Goal: Information Seeking & Learning: Learn about a topic

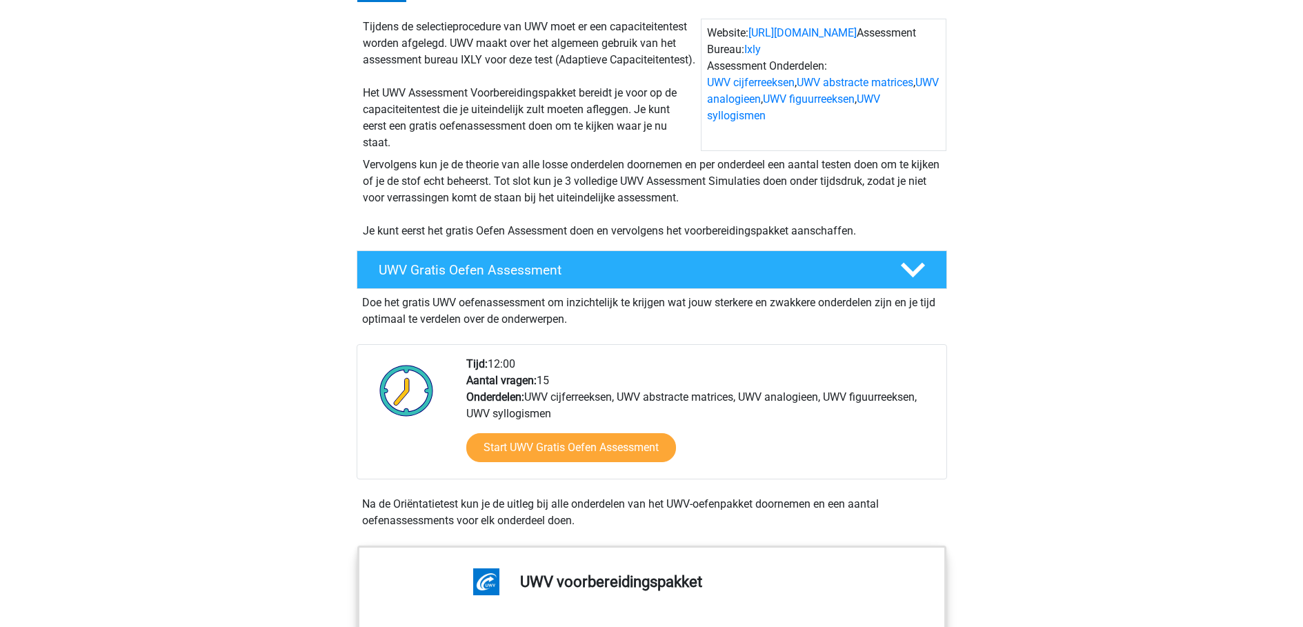
scroll to position [69, 0]
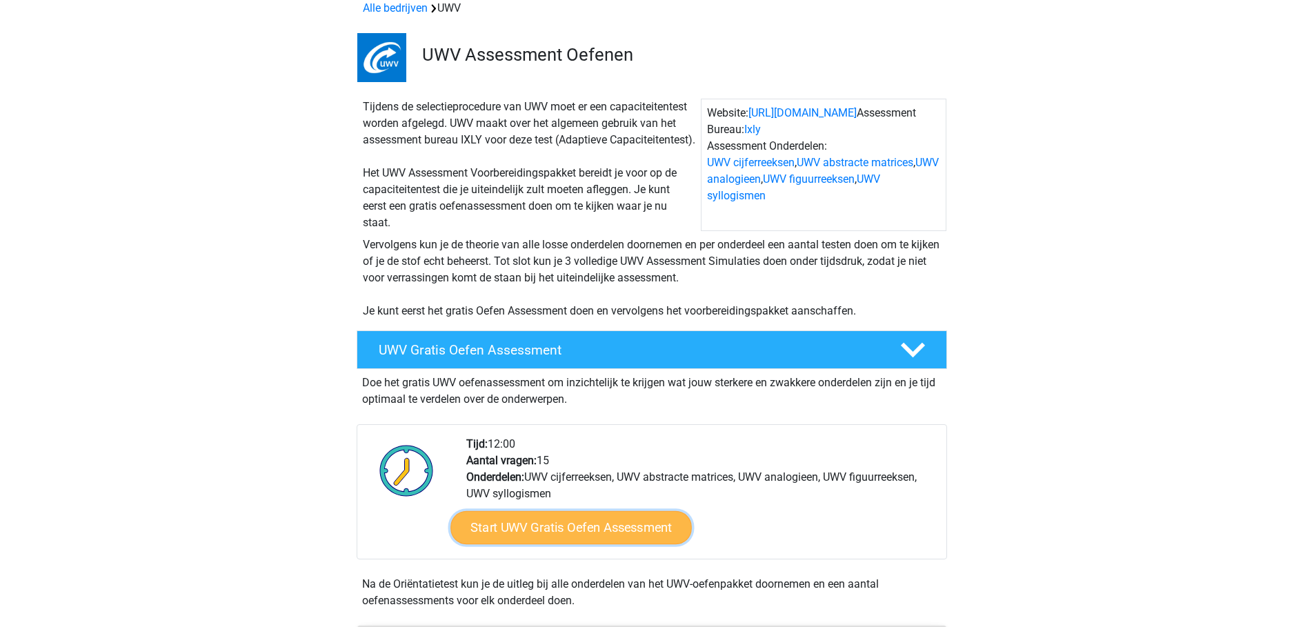
click at [609, 543] on link "Start UWV Gratis Oefen Assessment" at bounding box center [571, 527] width 241 height 33
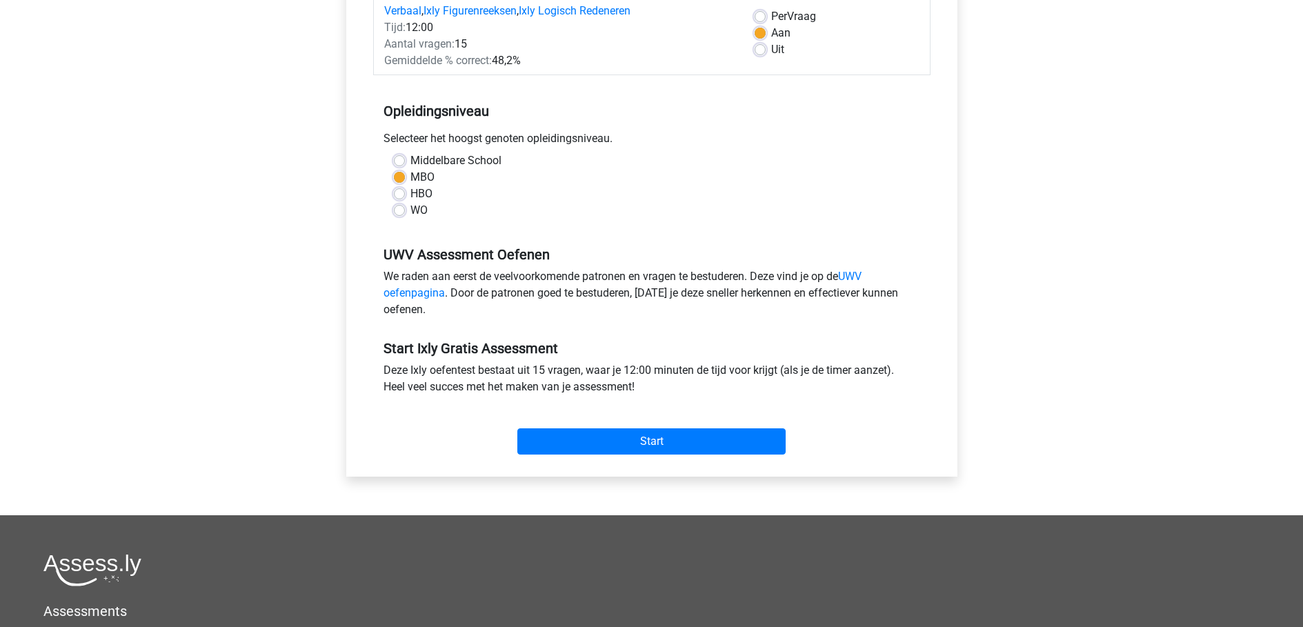
scroll to position [345, 0]
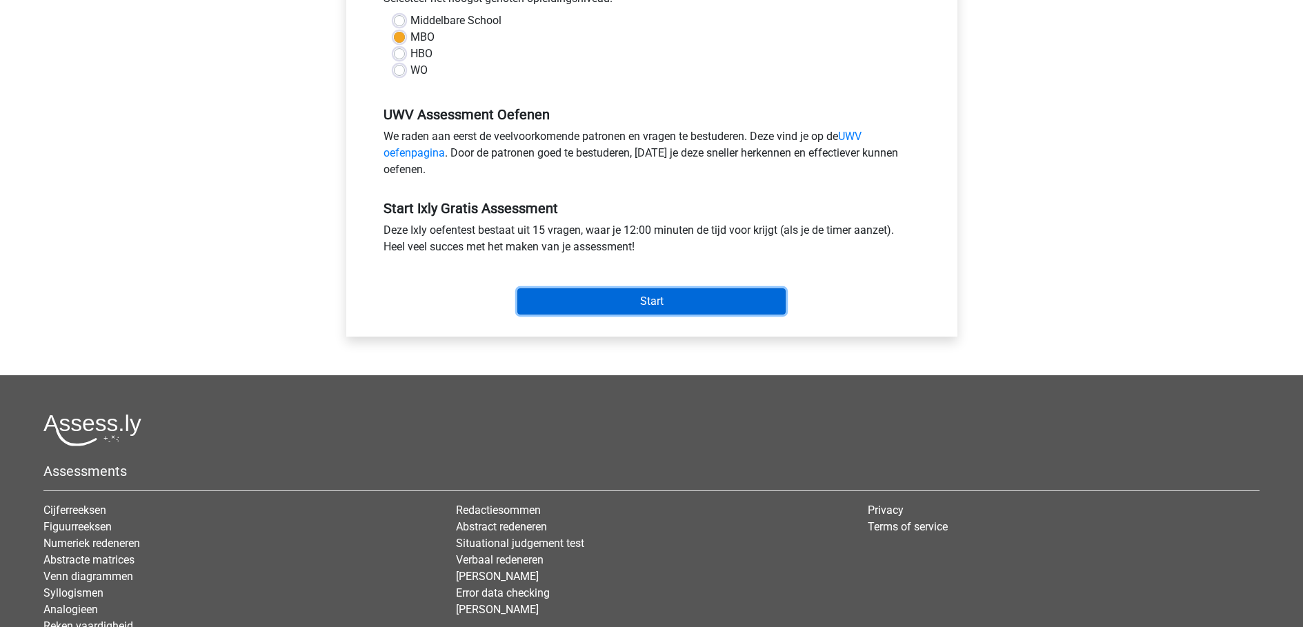
click at [689, 308] on input "Start" at bounding box center [651, 301] width 268 height 26
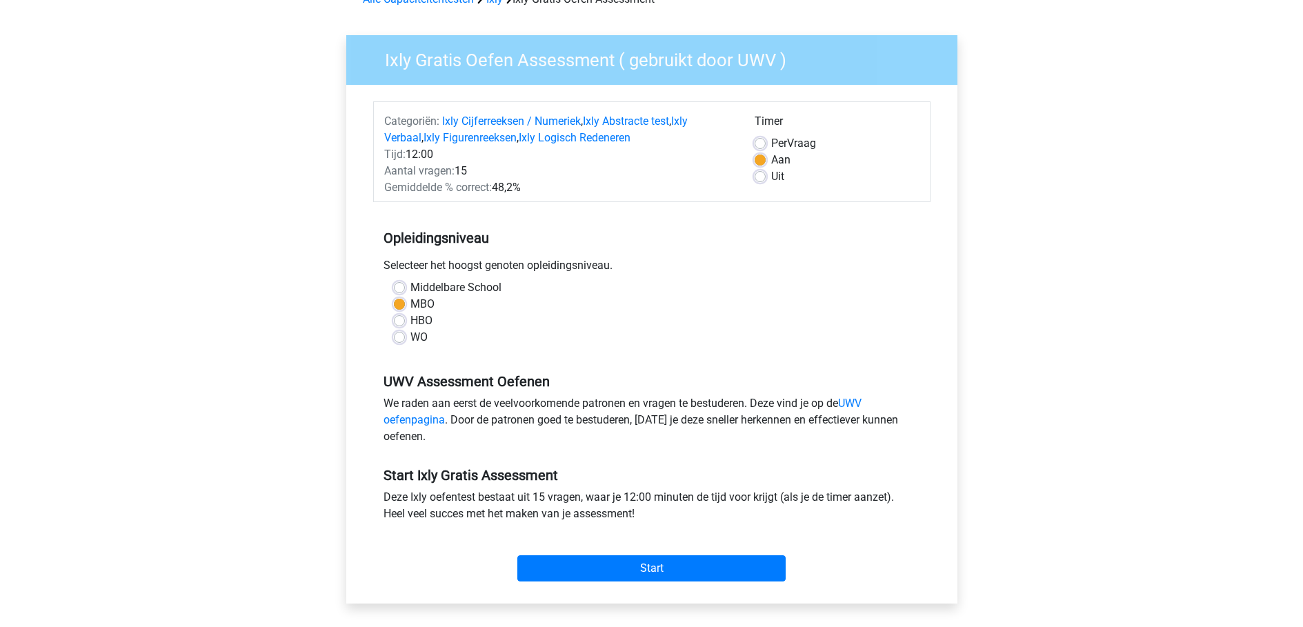
scroll to position [69, 0]
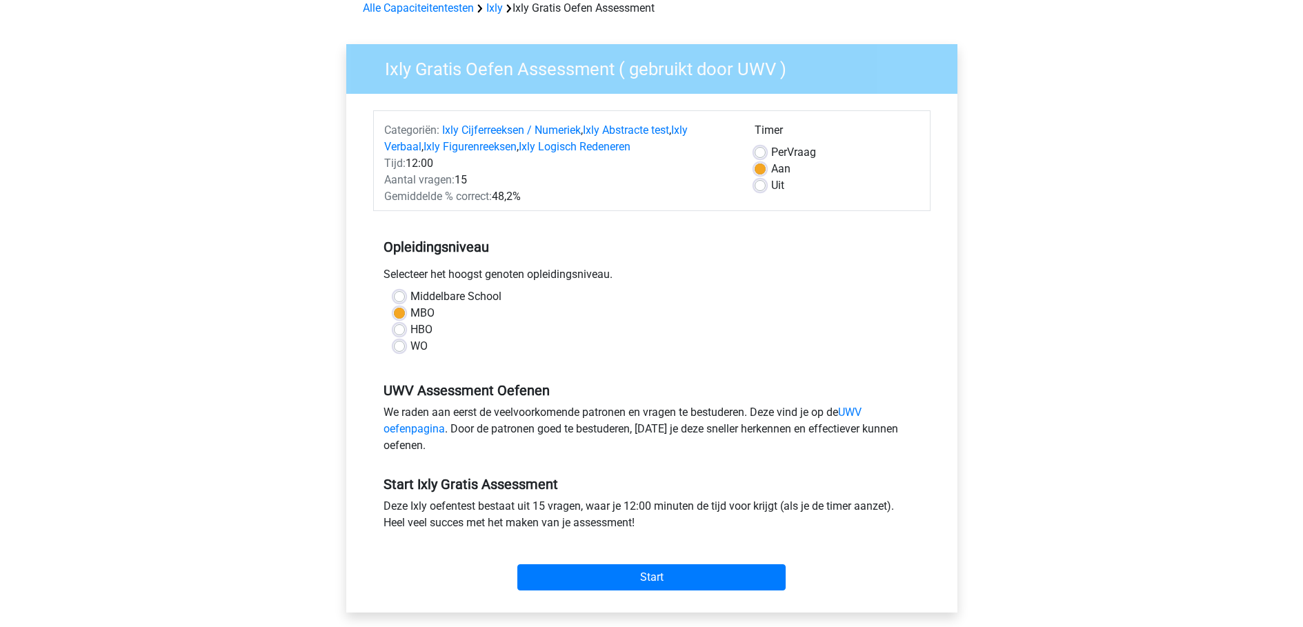
click at [771, 188] on label "Uit" at bounding box center [777, 185] width 13 height 17
click at [760, 188] on input "Uit" at bounding box center [760, 184] width 11 height 14
radio input "true"
click at [602, 148] on link "Ixly Logisch Redeneren" at bounding box center [575, 146] width 112 height 13
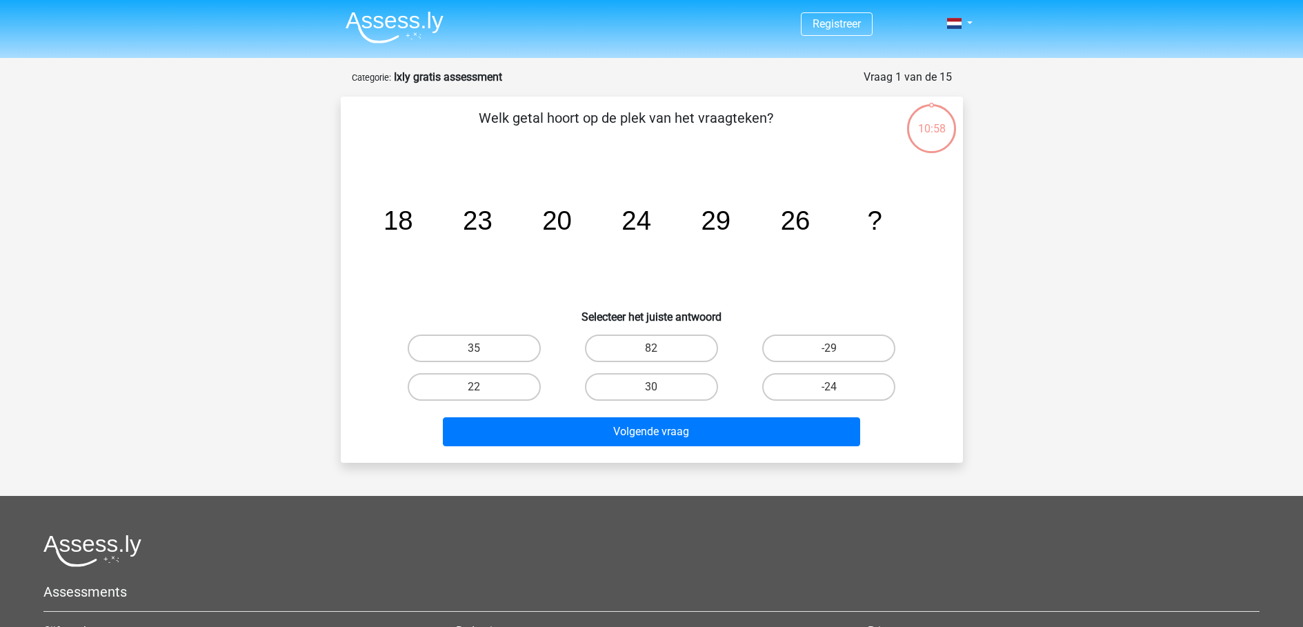
click at [935, 130] on div "10:58" at bounding box center [932, 120] width 52 height 34
click at [935, 128] on div "10:58" at bounding box center [932, 120] width 52 height 34
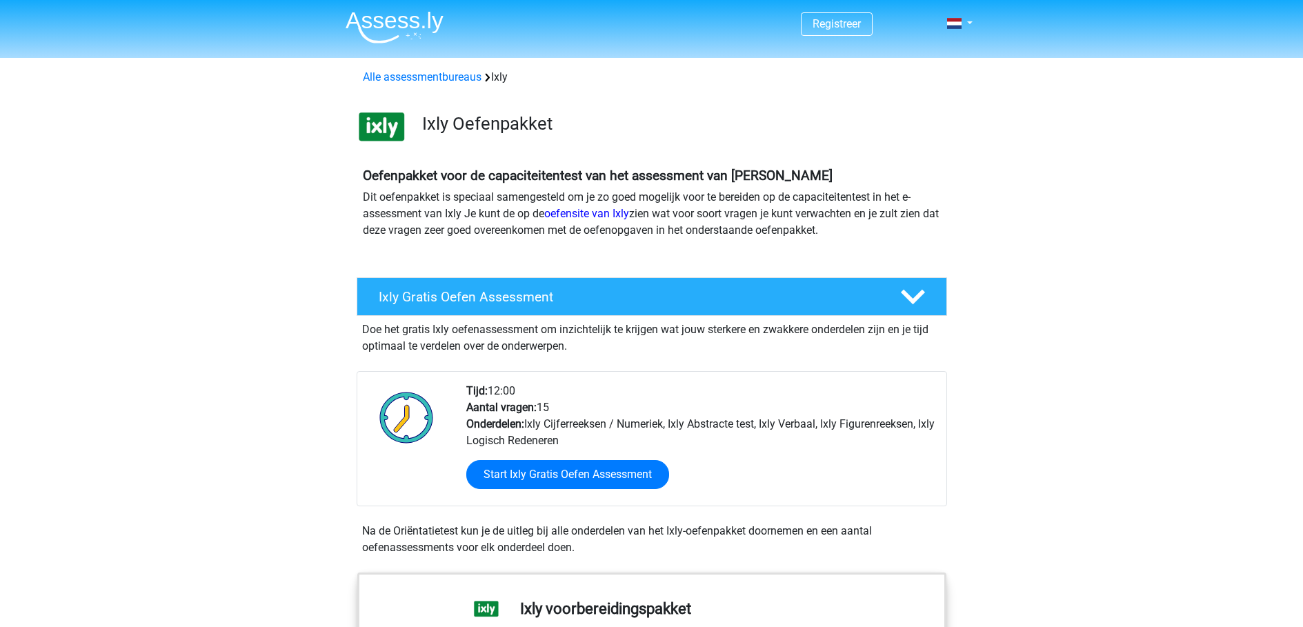
scroll to position [1140, 0]
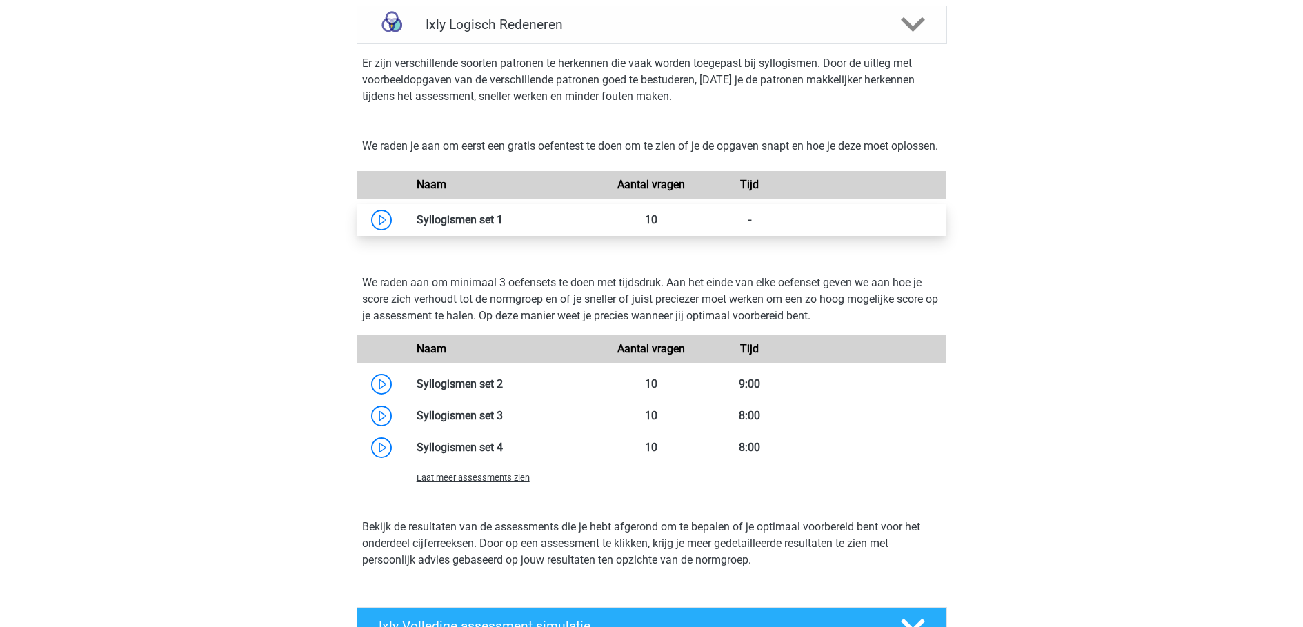
click at [503, 226] on link at bounding box center [503, 219] width 0 height 13
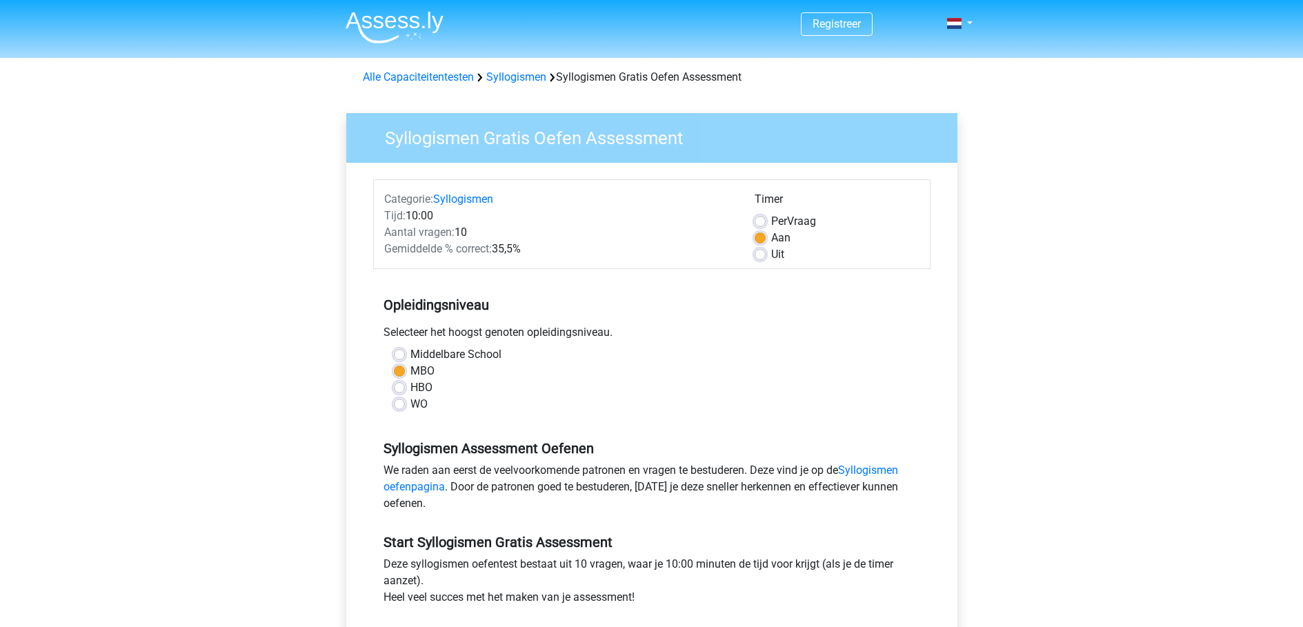
click at [771, 255] on label "Uit" at bounding box center [777, 254] width 13 height 17
click at [764, 255] on input "Uit" at bounding box center [760, 253] width 11 height 14
radio input "true"
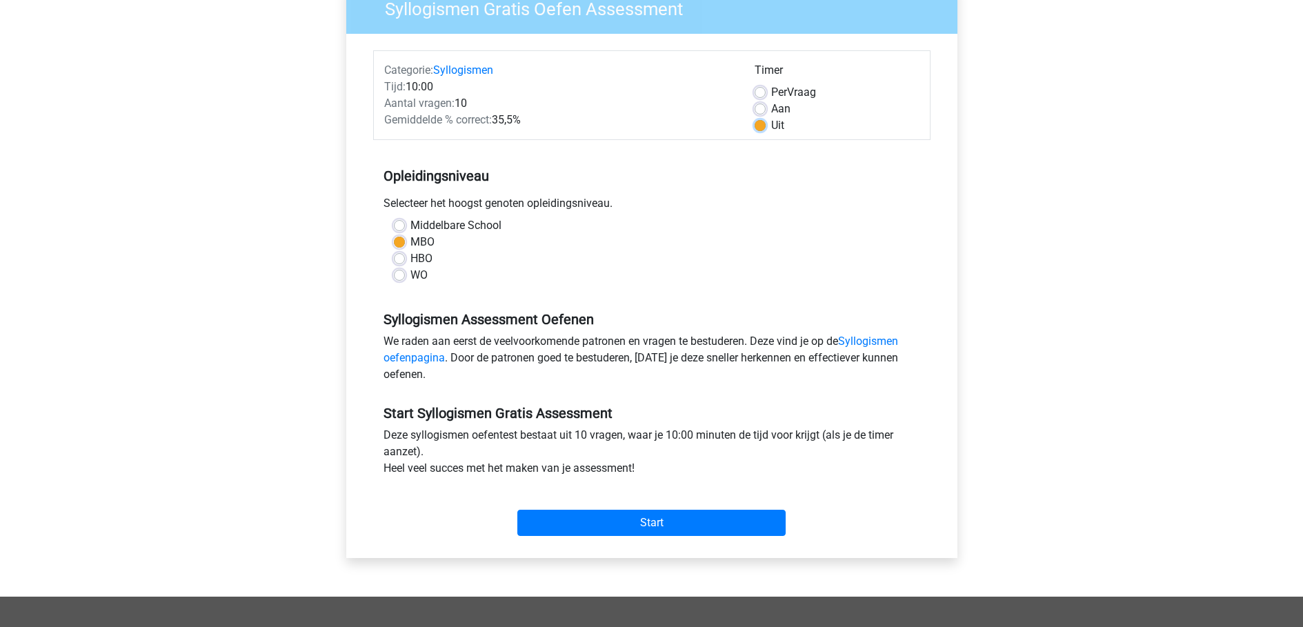
scroll to position [207, 0]
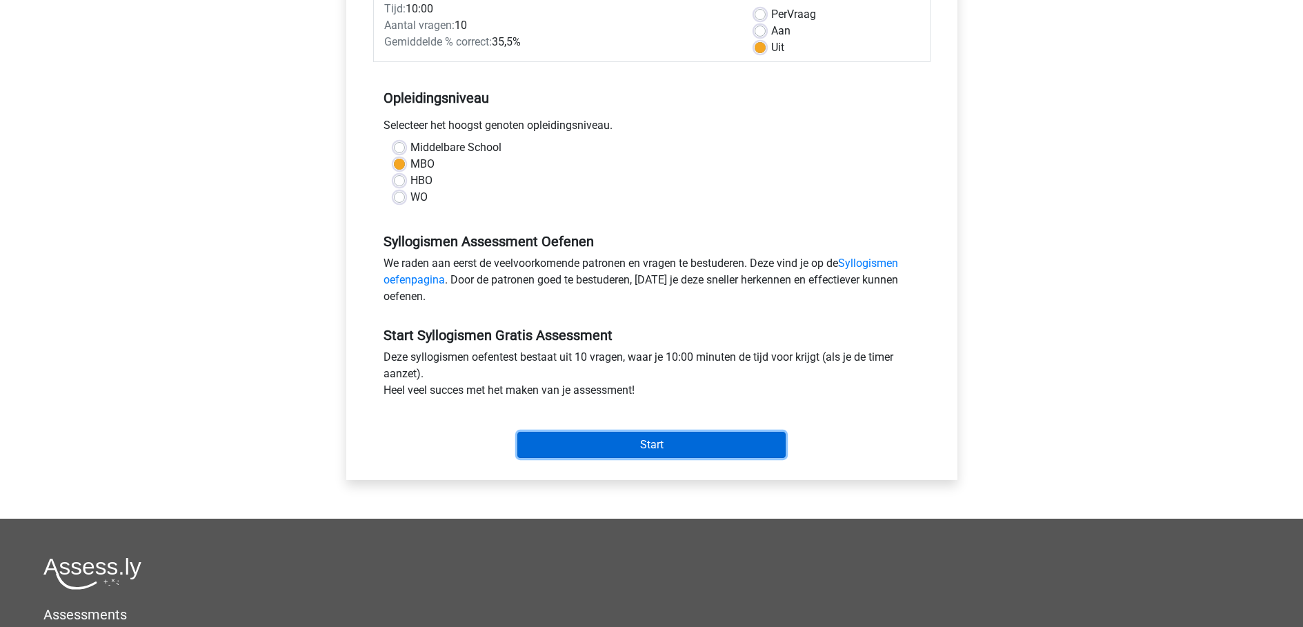
click at [654, 451] on input "Start" at bounding box center [651, 445] width 268 height 26
